Goal: Transaction & Acquisition: Purchase product/service

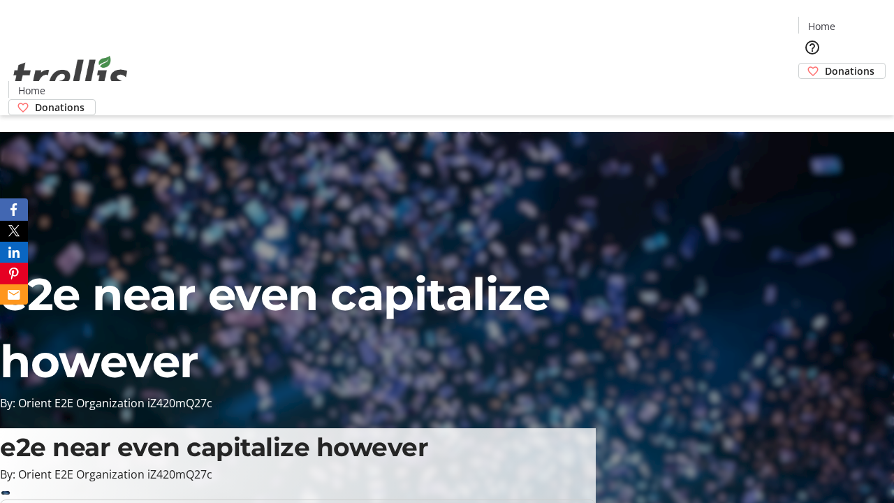
click at [825, 64] on span "Donations" at bounding box center [850, 71] width 50 height 15
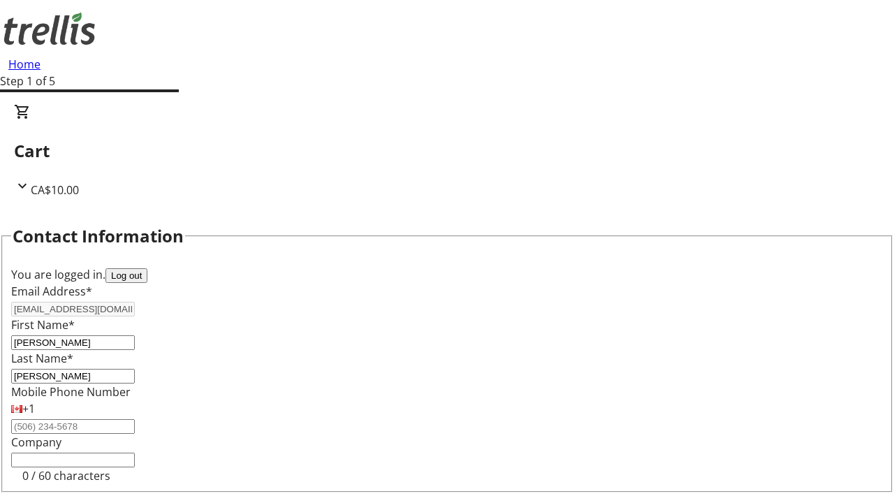
scroll to position [187, 0]
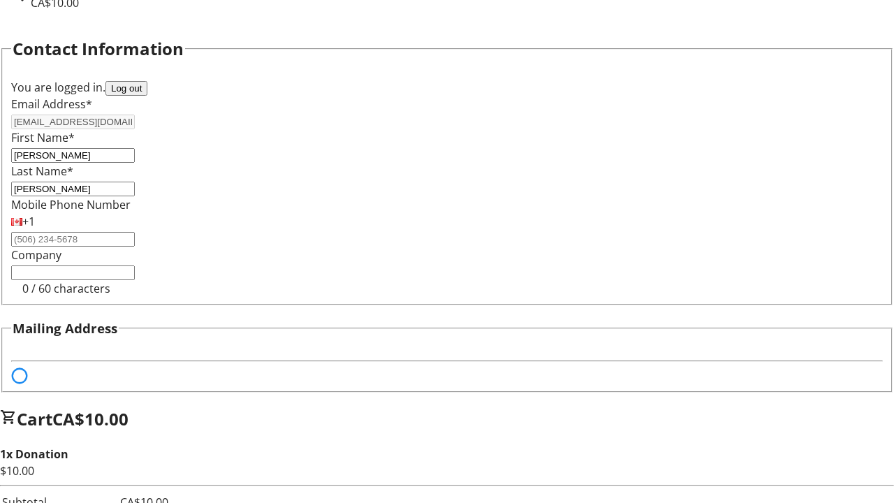
select select "BC"
select select "CA"
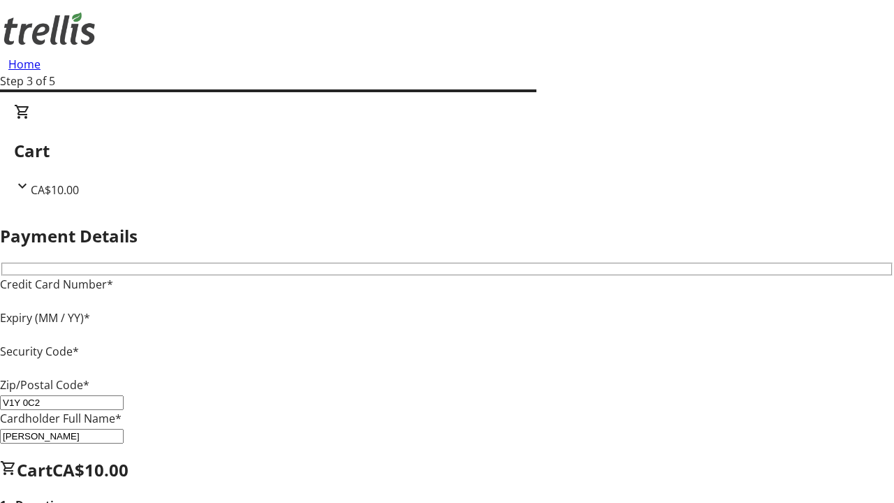
type input "V1Y 0C2"
